Goal: Check status: Check status

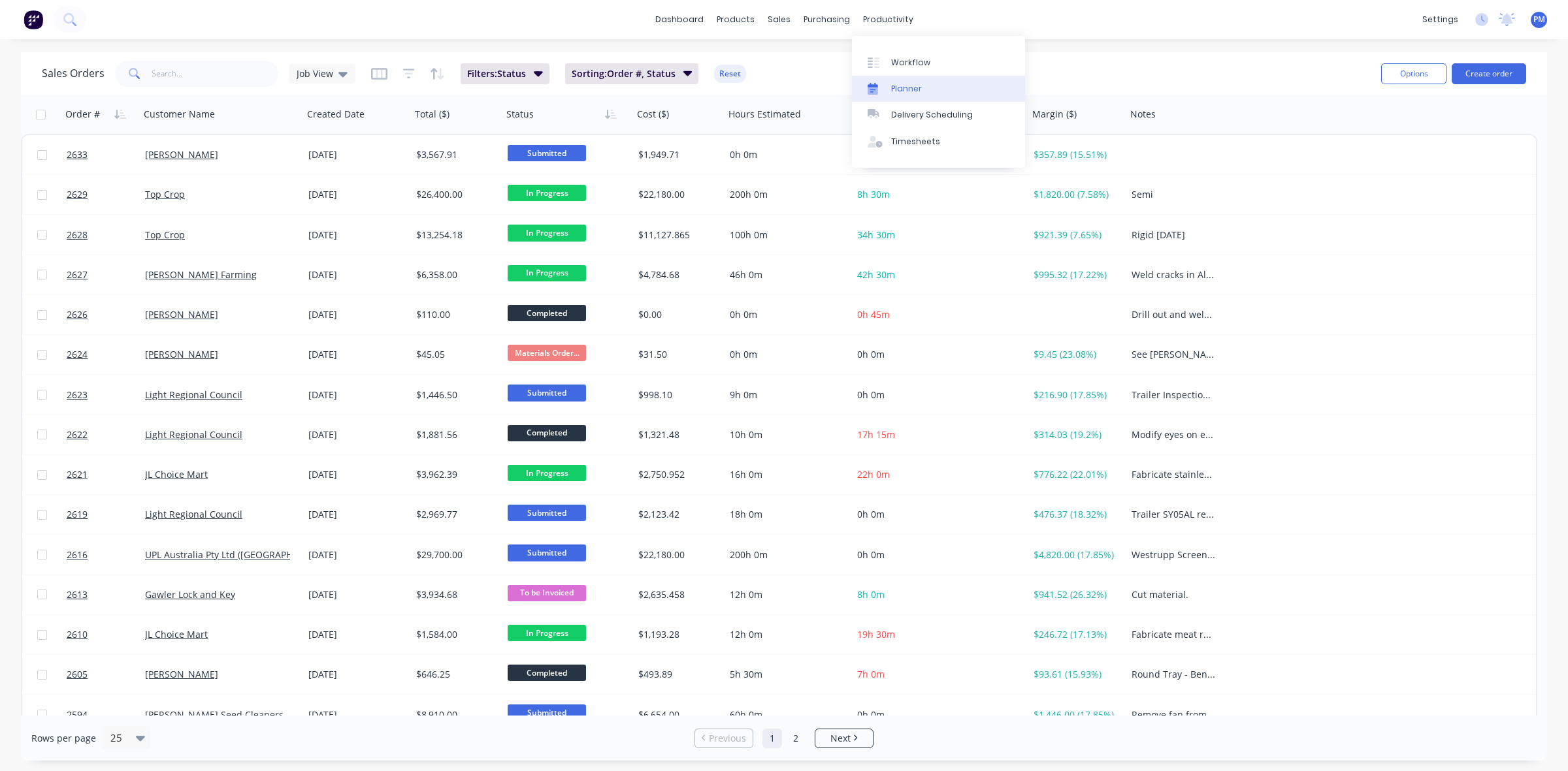
click at [909, 93] on div "Planner" at bounding box center [907, 88] width 31 height 11
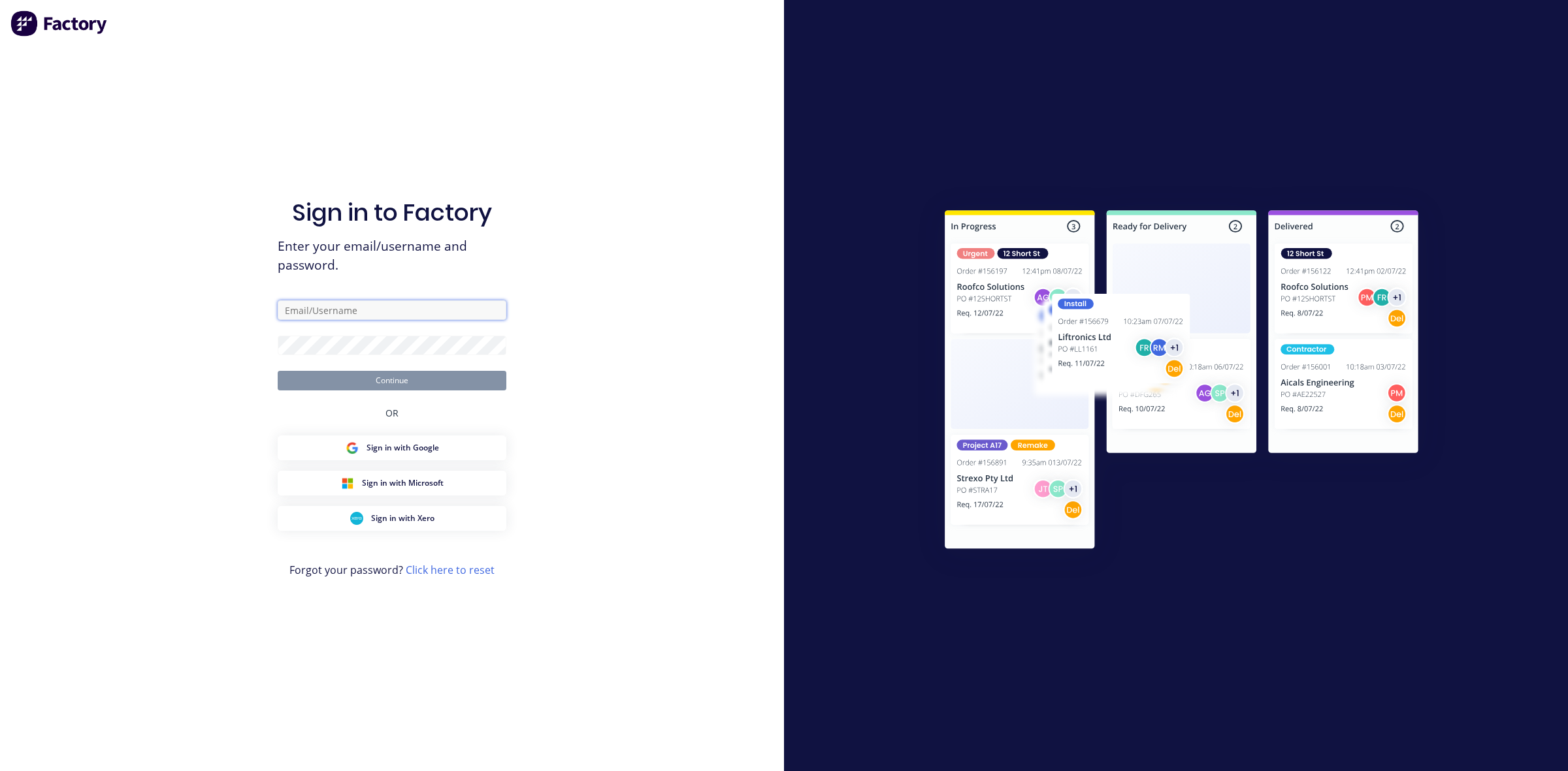
type input "[PERSON_NAME][EMAIL_ADDRESS][DOMAIN_NAME]"
click at [393, 384] on button "Continue" at bounding box center [391, 380] width 229 height 20
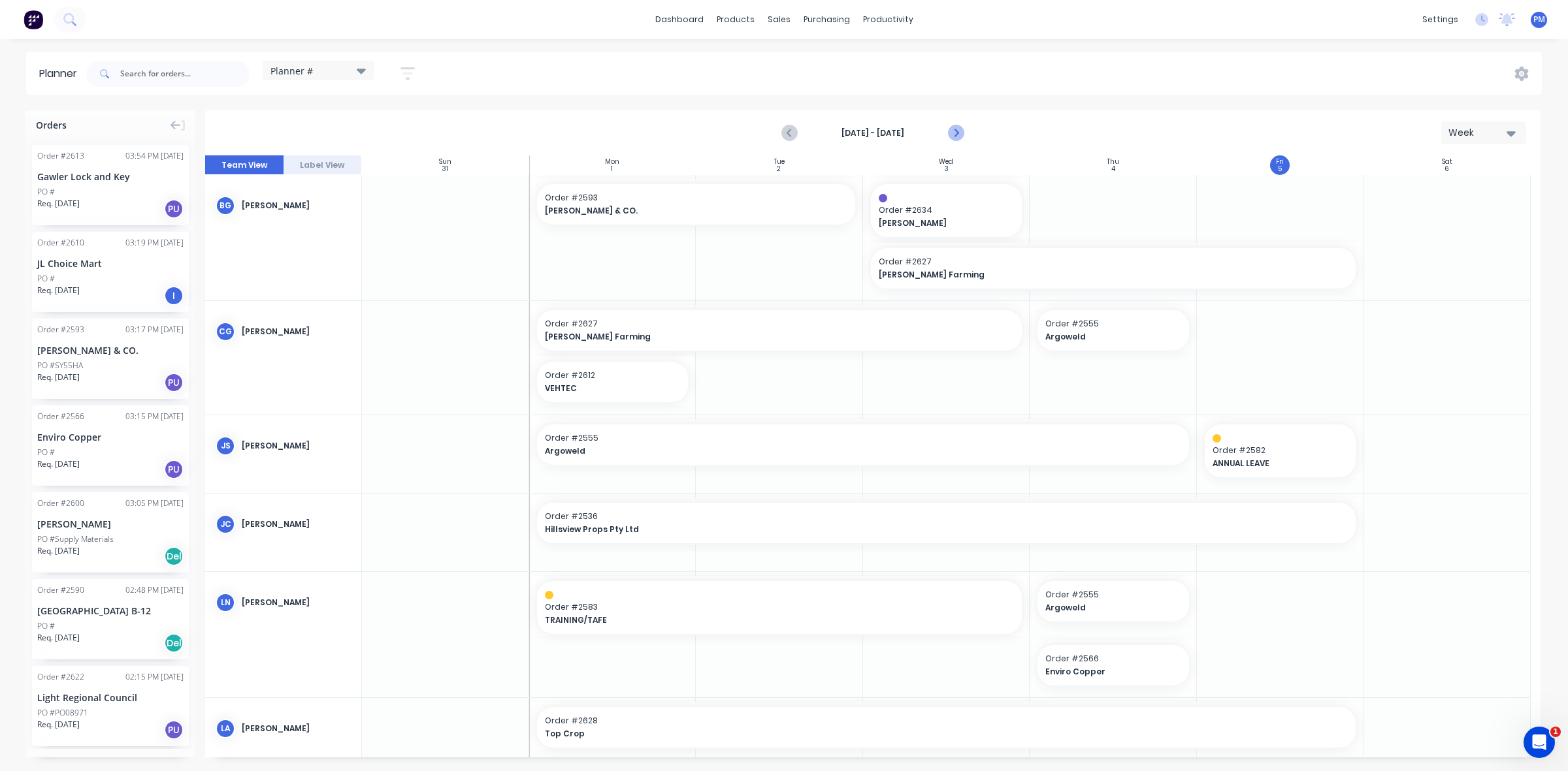
click at [955, 135] on icon "Next page" at bounding box center [955, 133] width 6 height 10
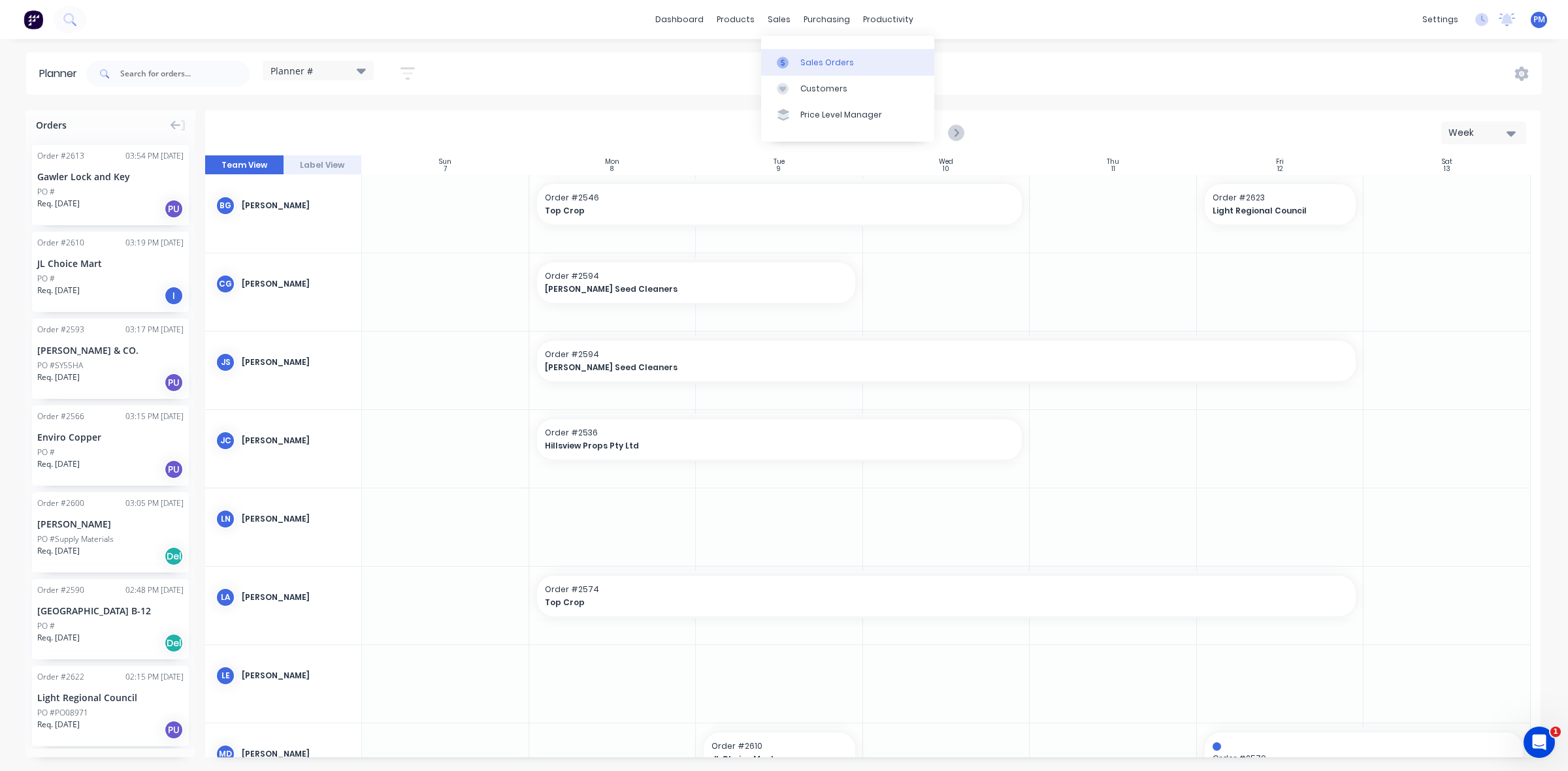
click at [812, 59] on div "Sales Orders" at bounding box center [827, 62] width 53 height 11
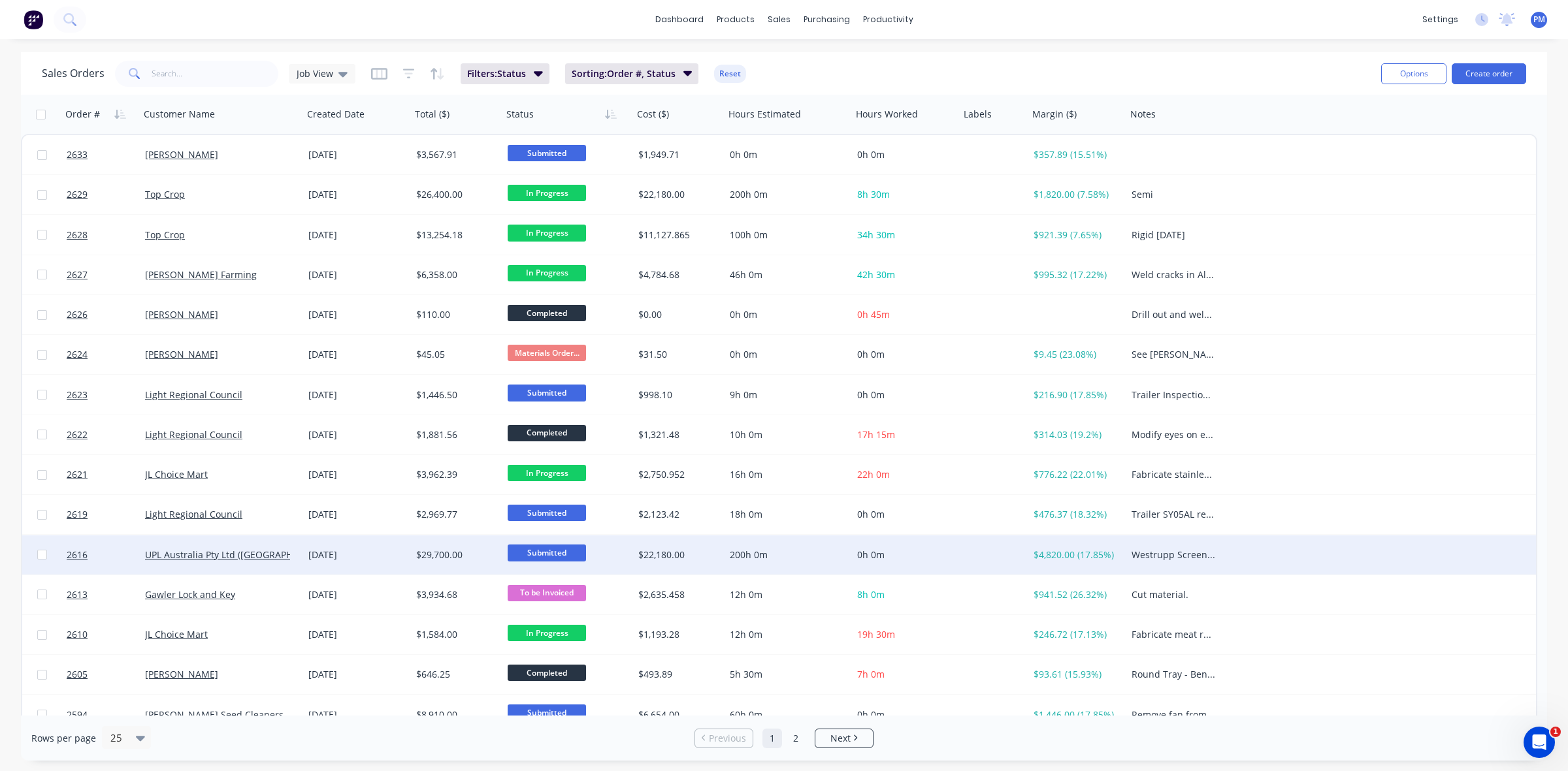
click at [394, 554] on div "[DATE]" at bounding box center [357, 554] width 97 height 13
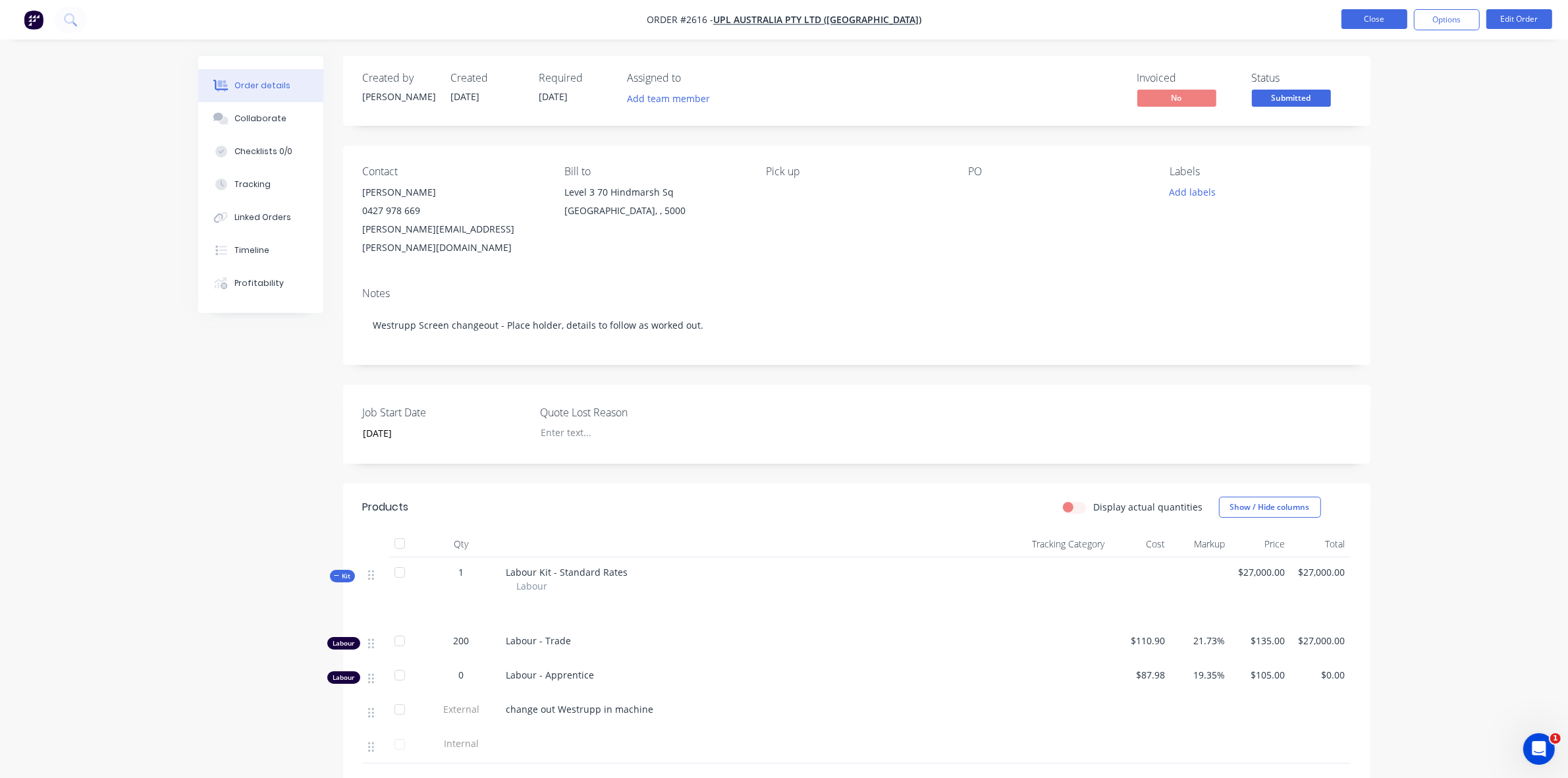
click at [1375, 20] on button "Close" at bounding box center [1374, 19] width 66 height 20
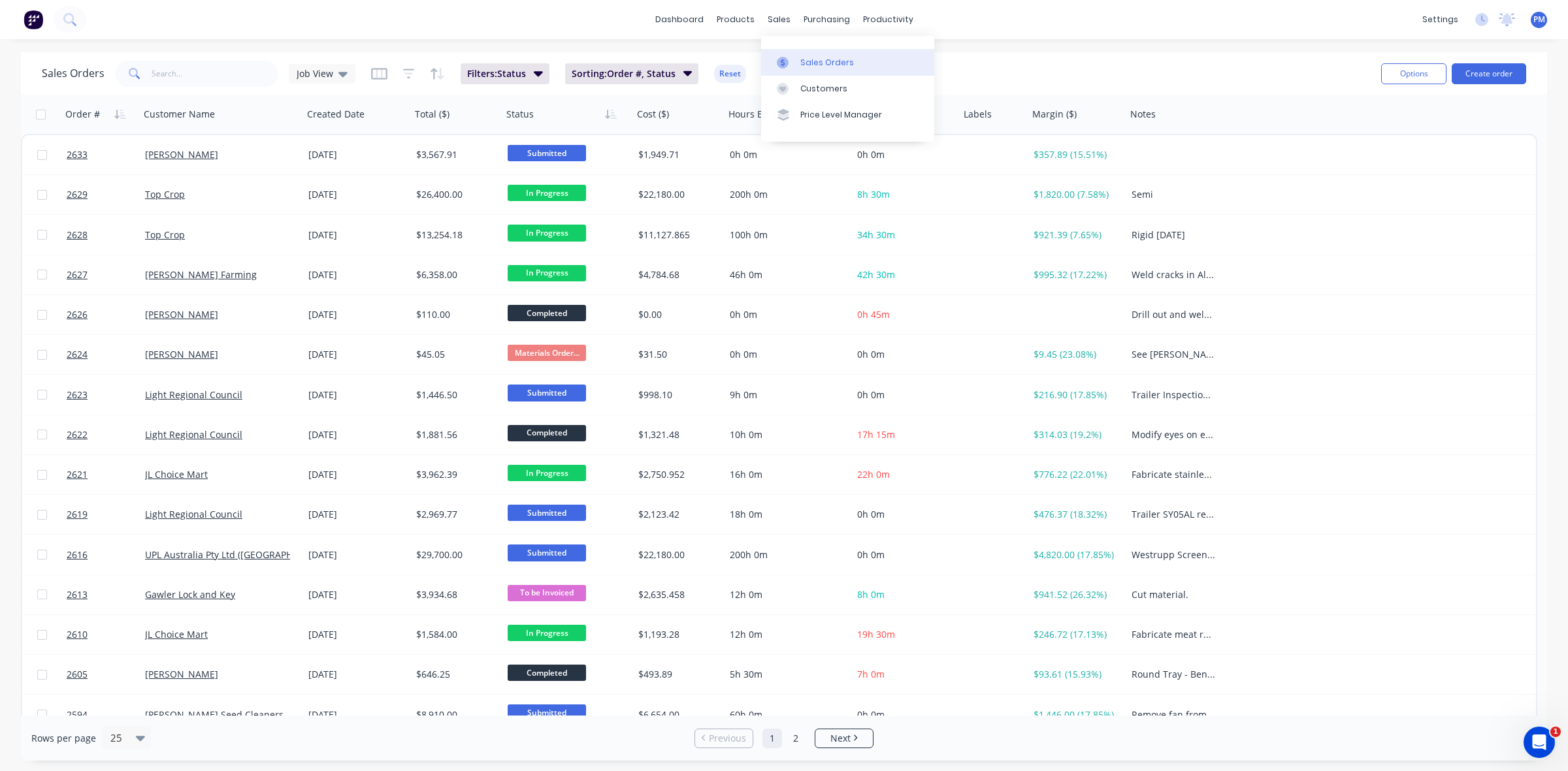
click at [813, 63] on div "Sales Orders" at bounding box center [827, 62] width 53 height 11
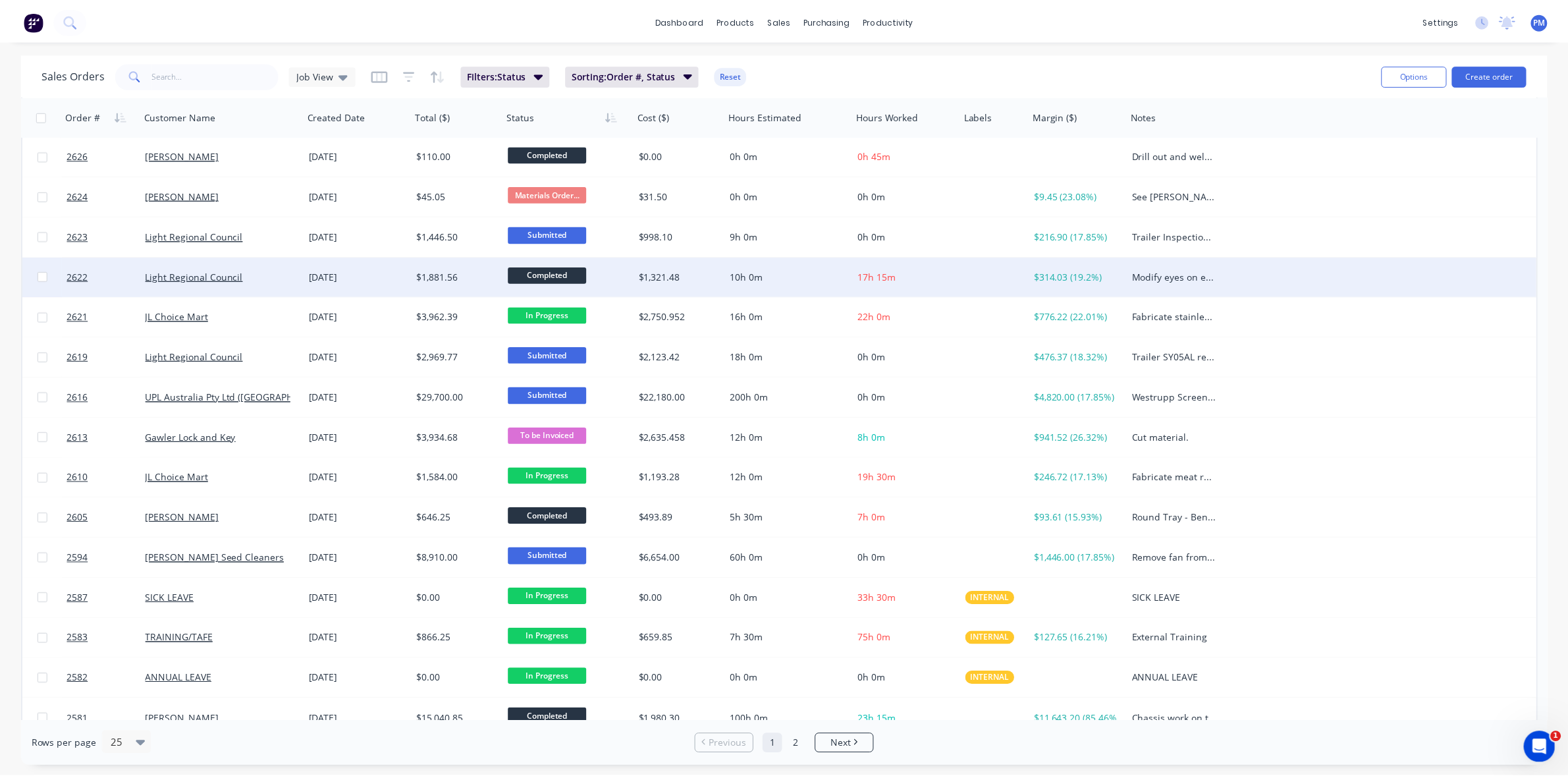
scroll to position [165, 0]
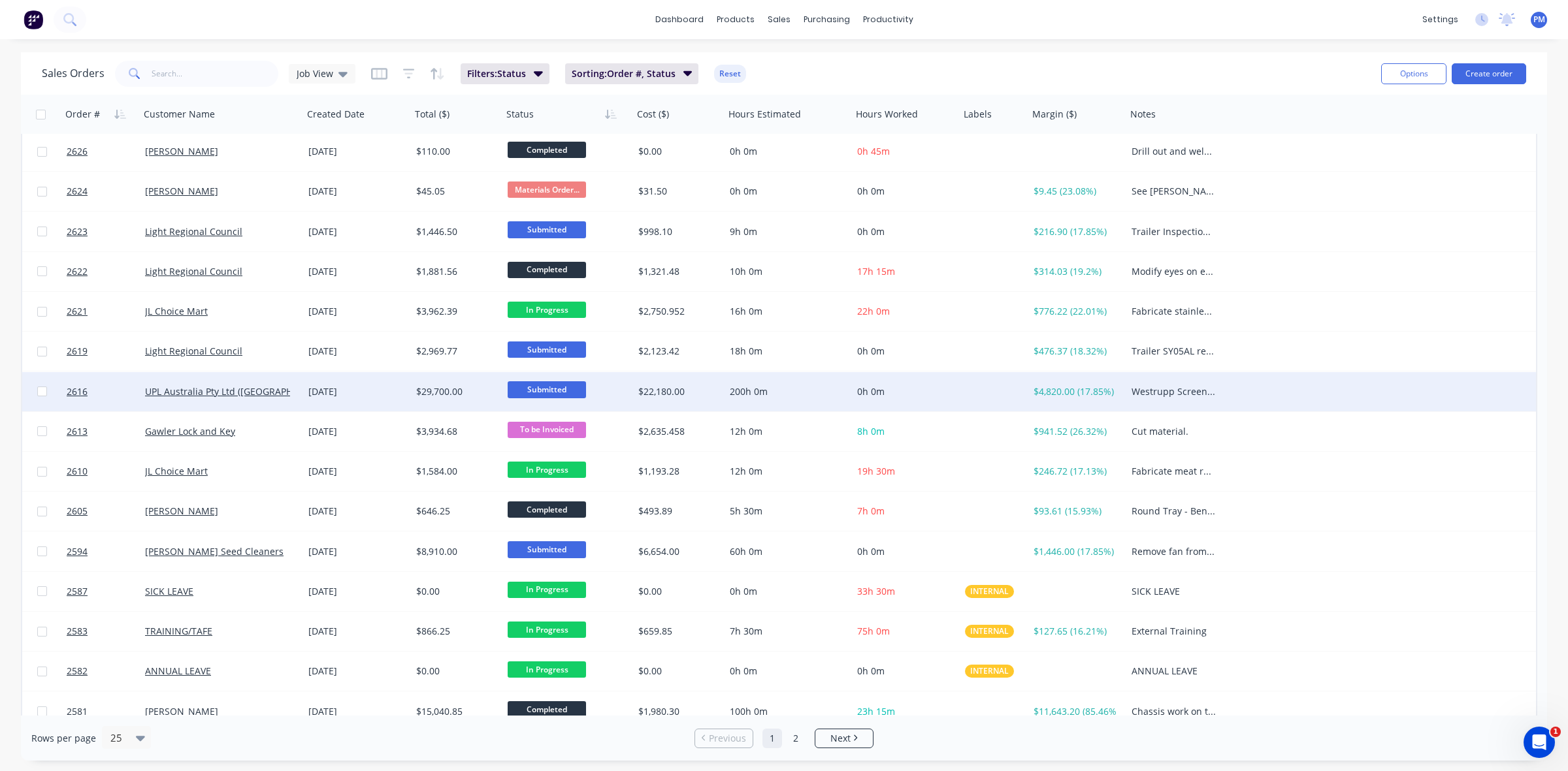
click at [379, 391] on div "[DATE]" at bounding box center [357, 391] width 97 height 13
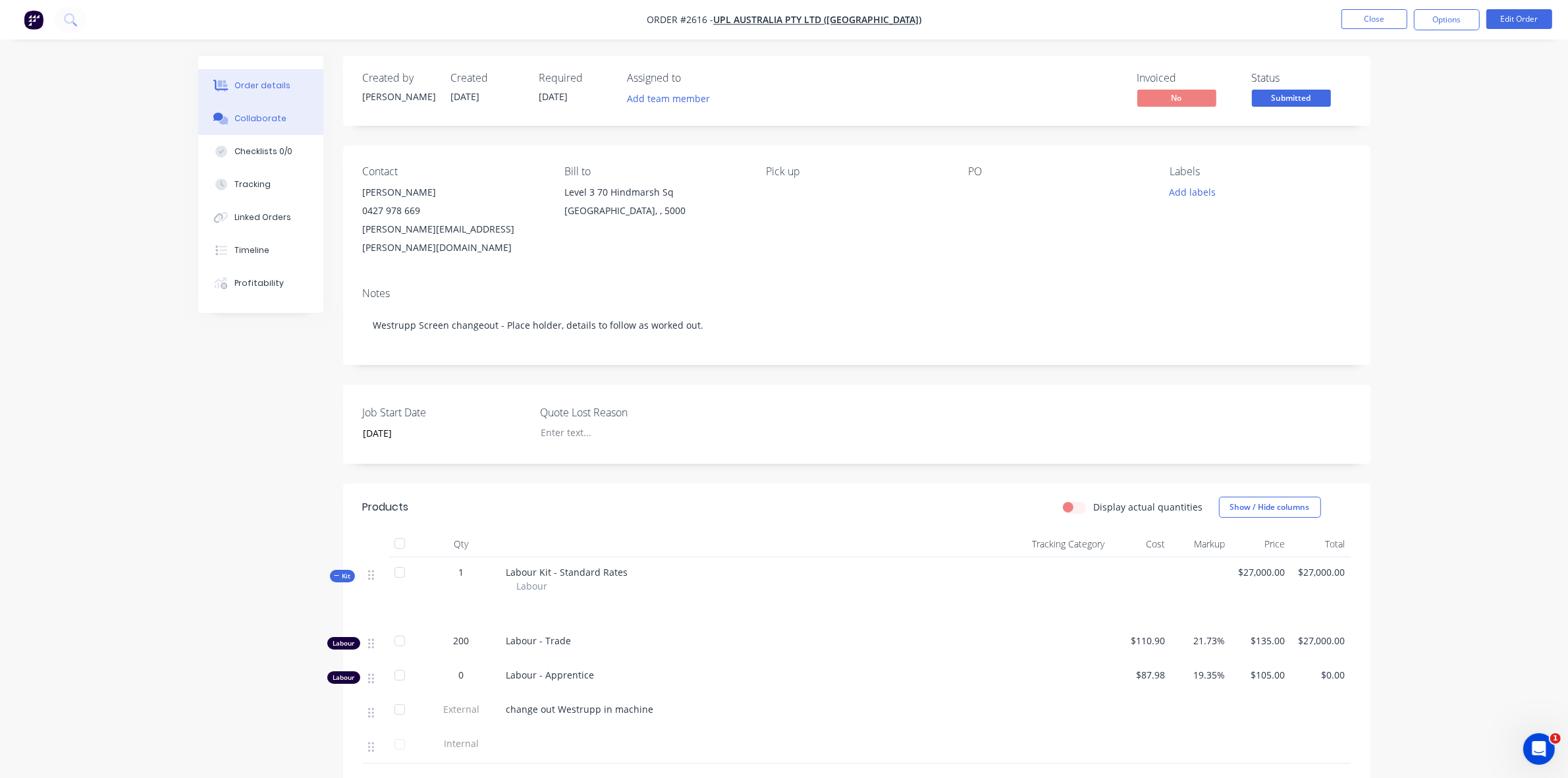
click at [260, 116] on div "Collaborate" at bounding box center [261, 118] width 52 height 12
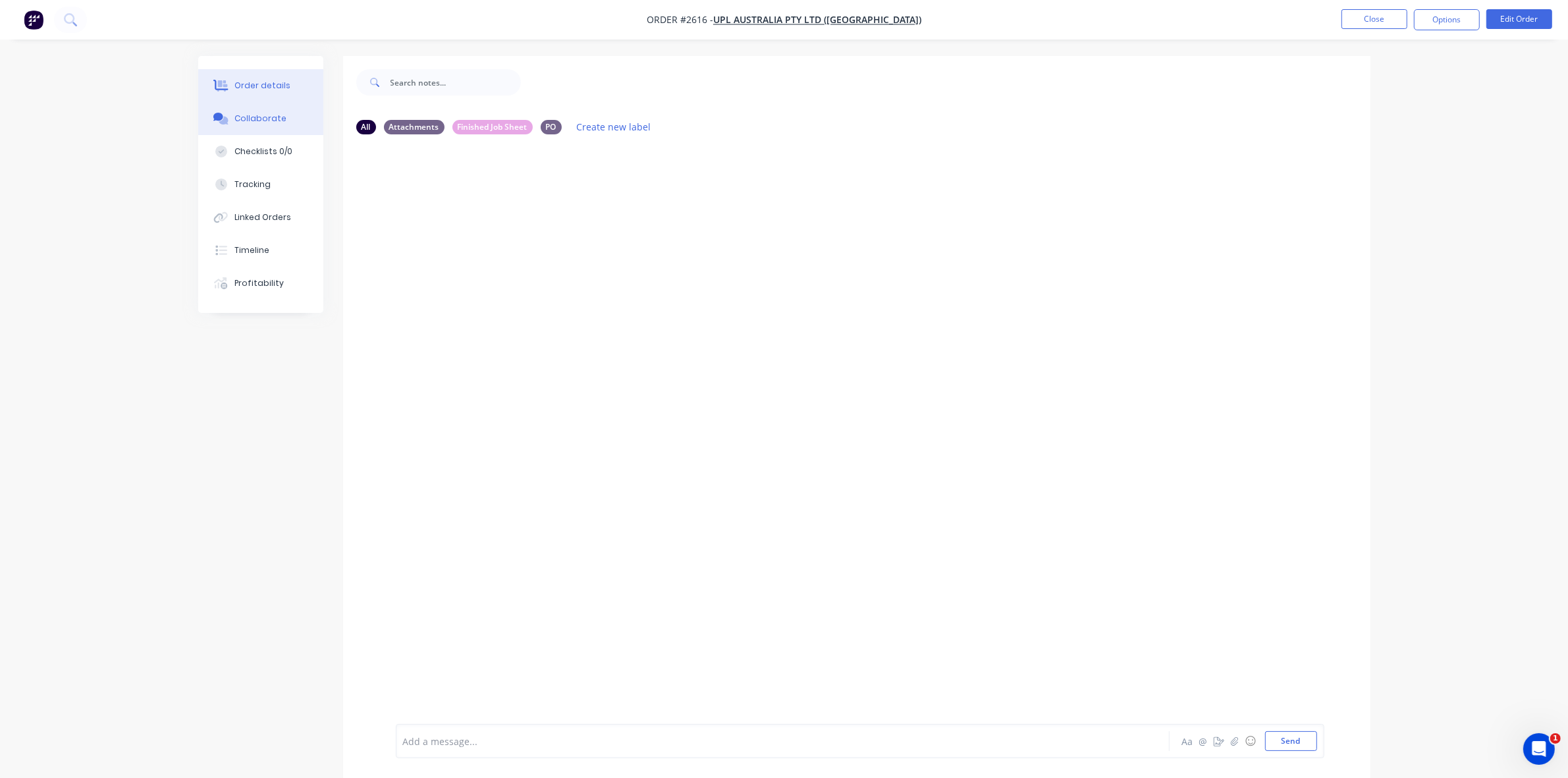
click at [265, 76] on button "Order details" at bounding box center [261, 86] width 125 height 33
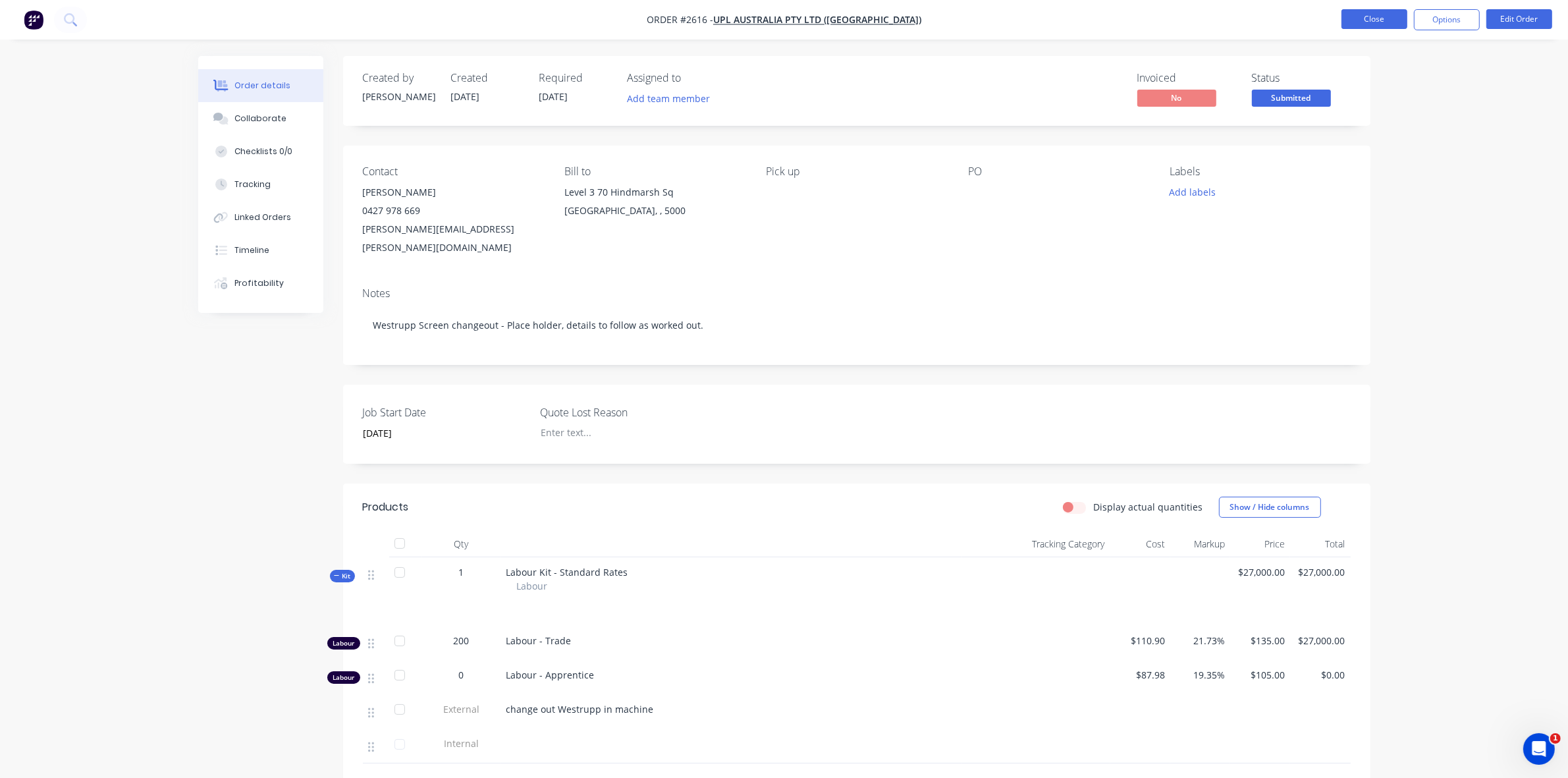
click at [1367, 18] on button "Close" at bounding box center [1374, 19] width 66 height 20
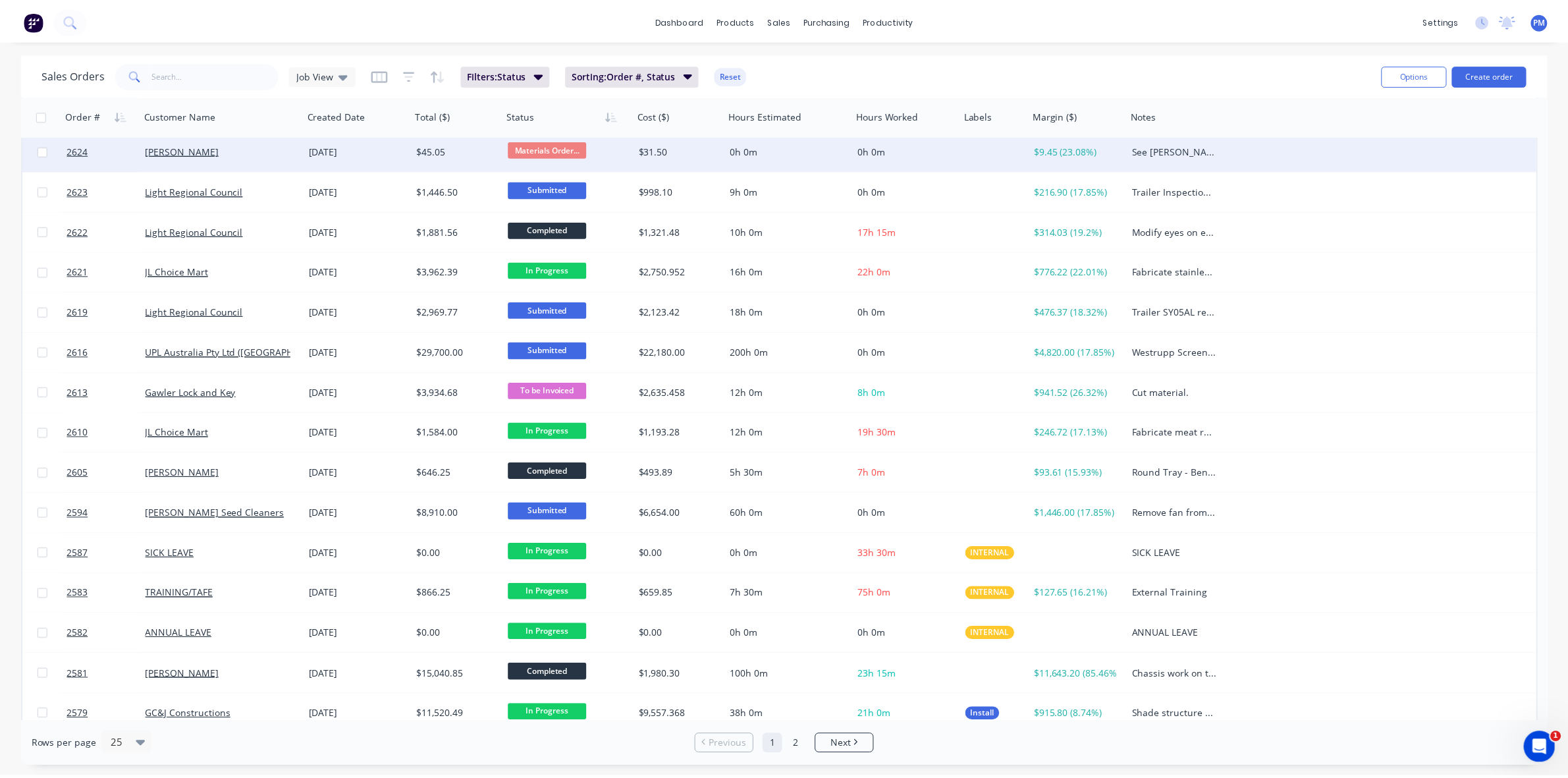
scroll to position [247, 0]
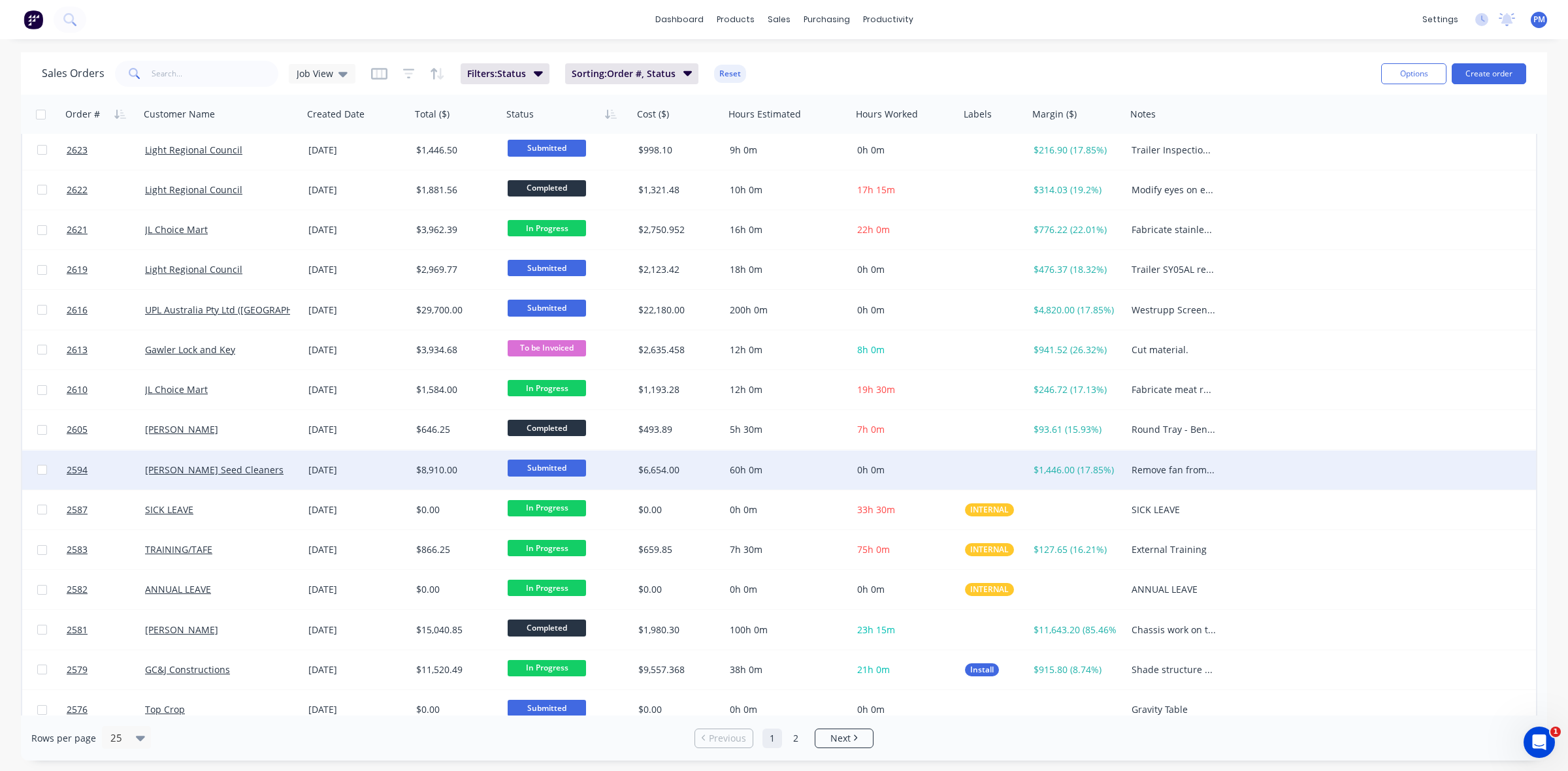
click at [284, 480] on div "[PERSON_NAME] Seed Cleaners" at bounding box center [221, 470] width 163 height 39
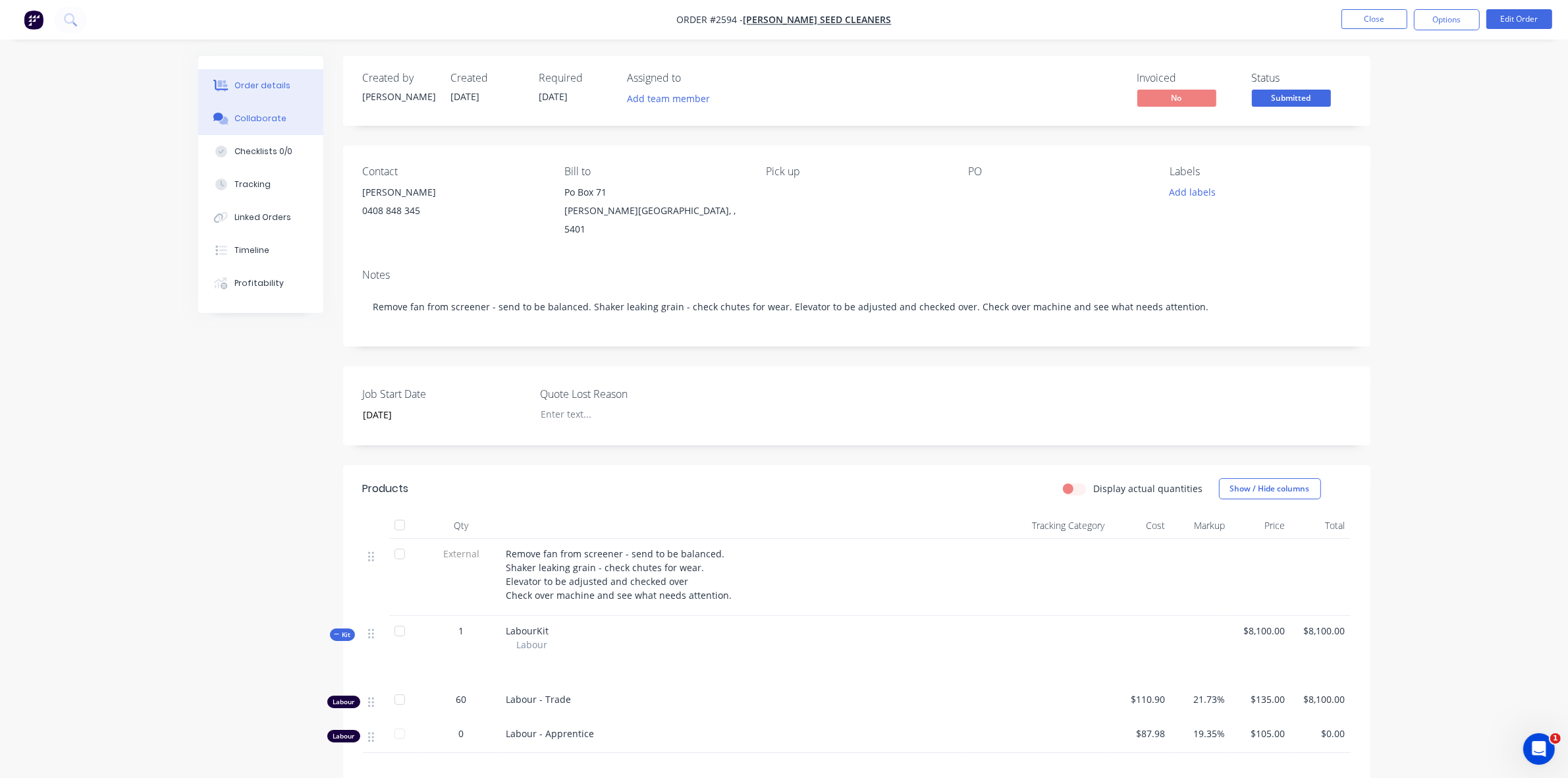
click at [269, 123] on div "Collaborate" at bounding box center [261, 118] width 52 height 12
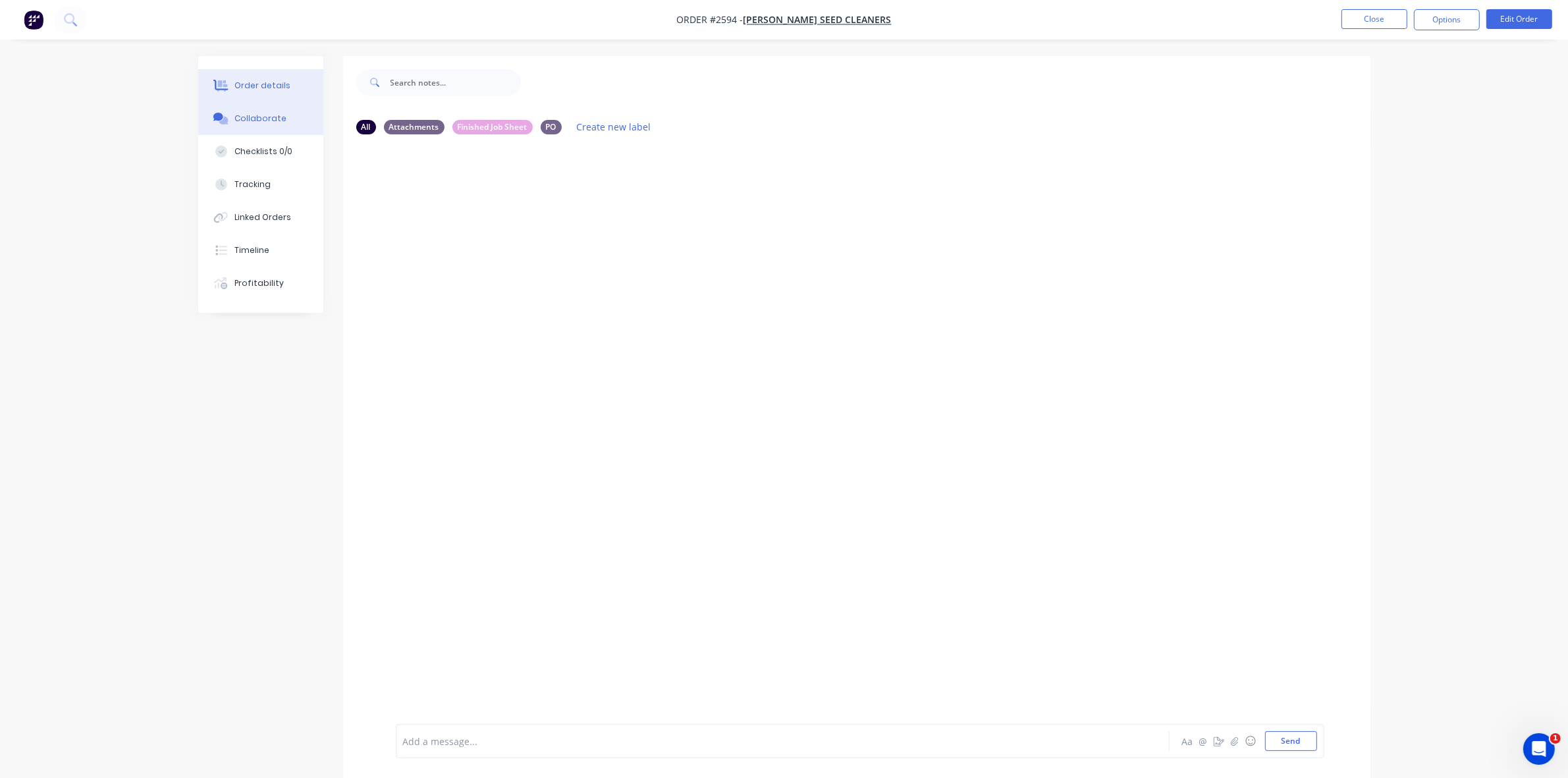
click at [255, 89] on div "Order details" at bounding box center [263, 85] width 56 height 12
